Goal: Browse casually

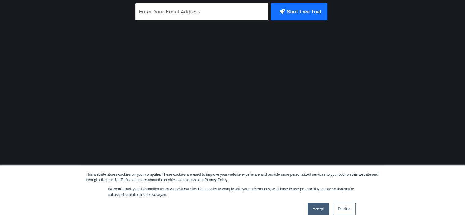
scroll to position [153, 0]
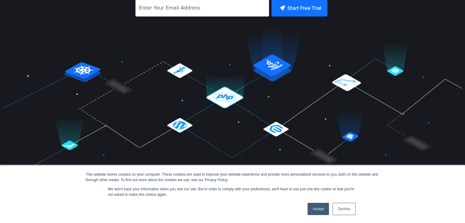
scroll to position [153, 0]
click at [318, 211] on link "Accept" at bounding box center [318, 209] width 22 height 12
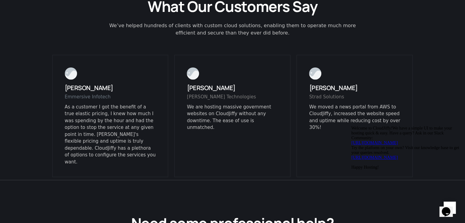
scroll to position [1528, 0]
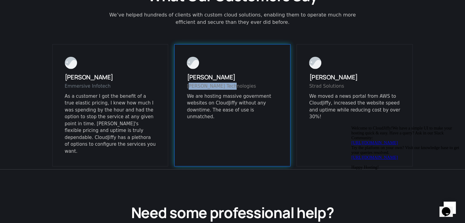
drag, startPoint x: 187, startPoint y: 71, endPoint x: 222, endPoint y: 73, distance: 35.8
click at [222, 83] on div "[PERSON_NAME] Technologies" at bounding box center [232, 88] width 91 height 10
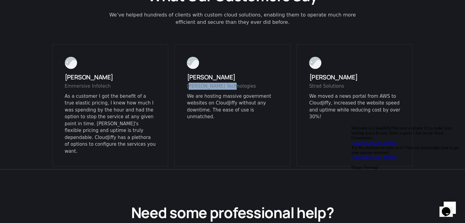
copy div "[PERSON_NAME] Technologies"
